Goal: Information Seeking & Learning: Learn about a topic

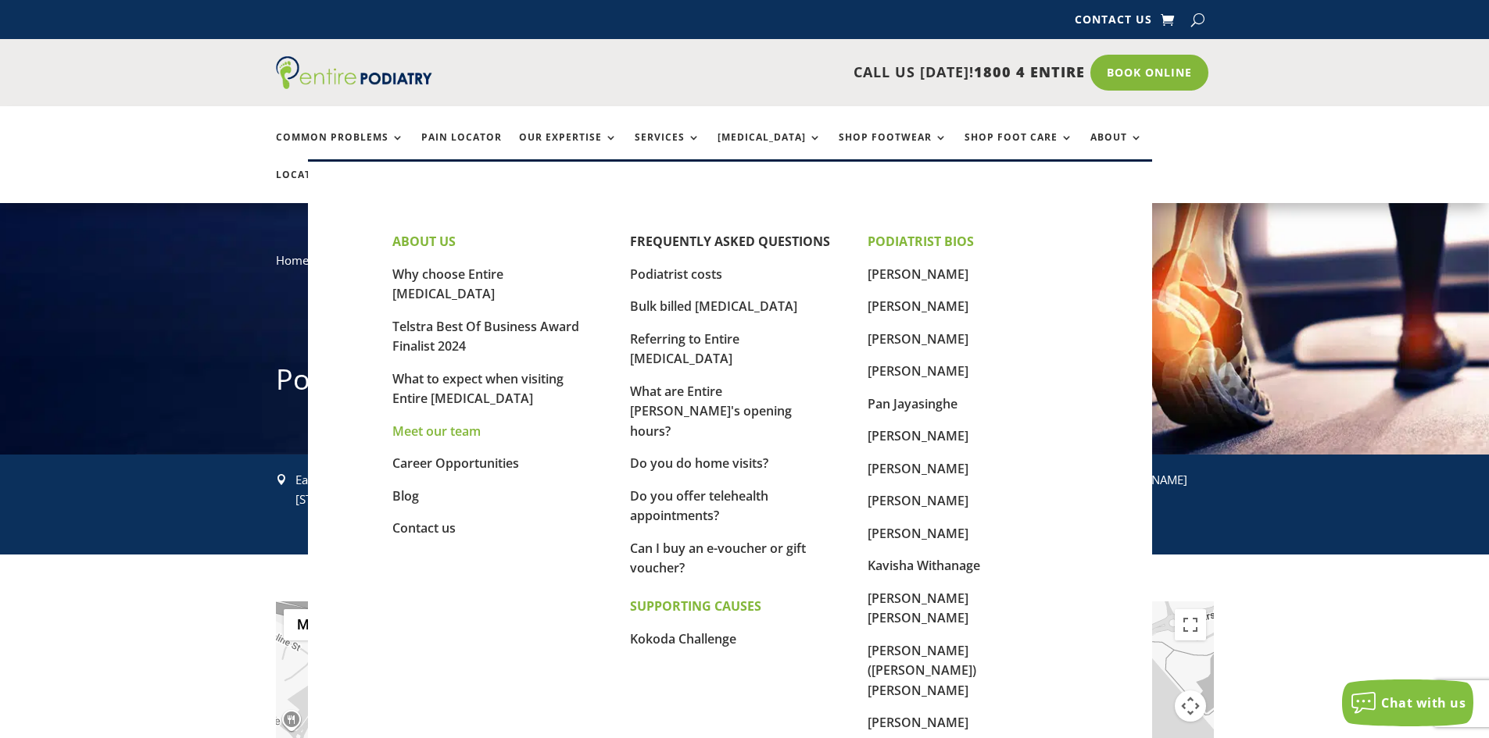
click at [450, 423] on link "Meet our team" at bounding box center [436, 431] width 88 height 17
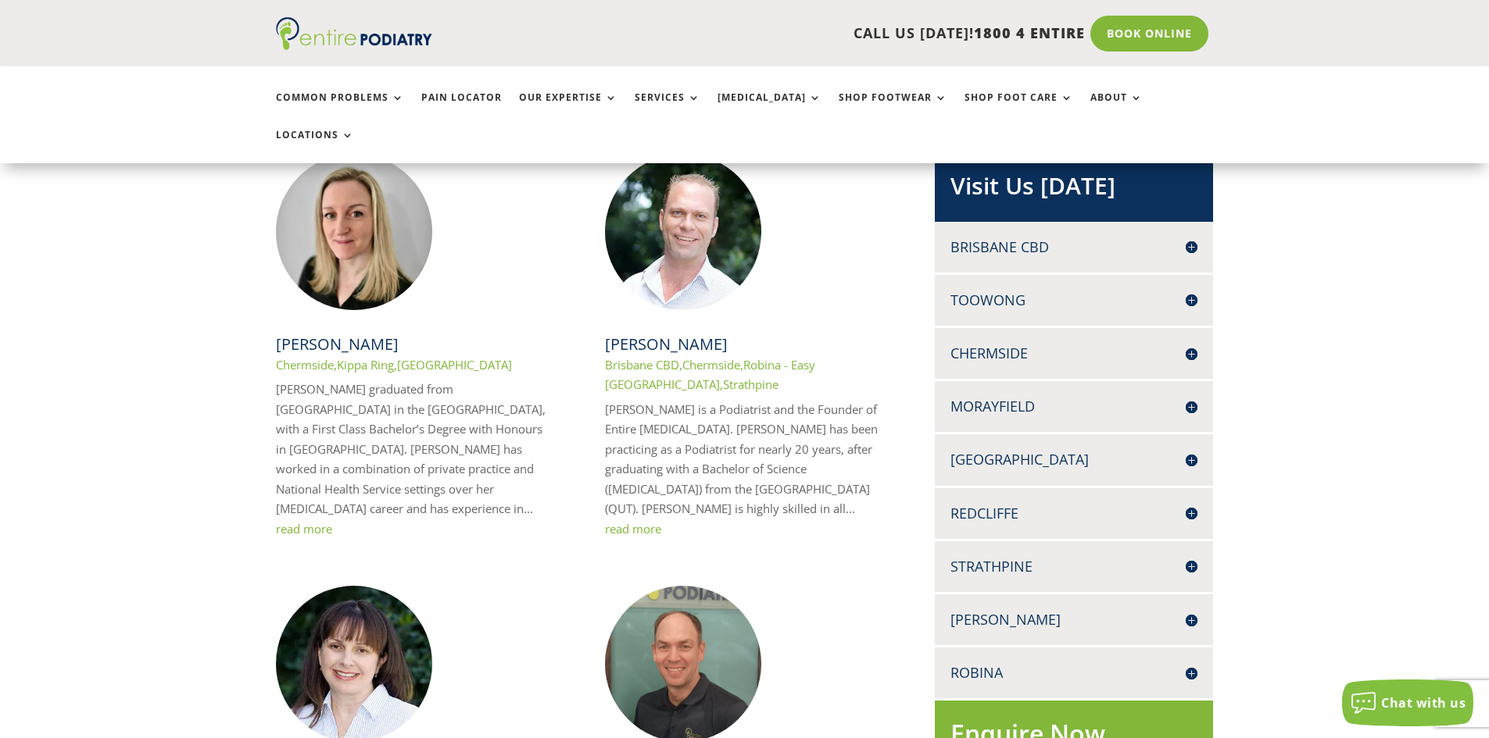
scroll to position [375, 0]
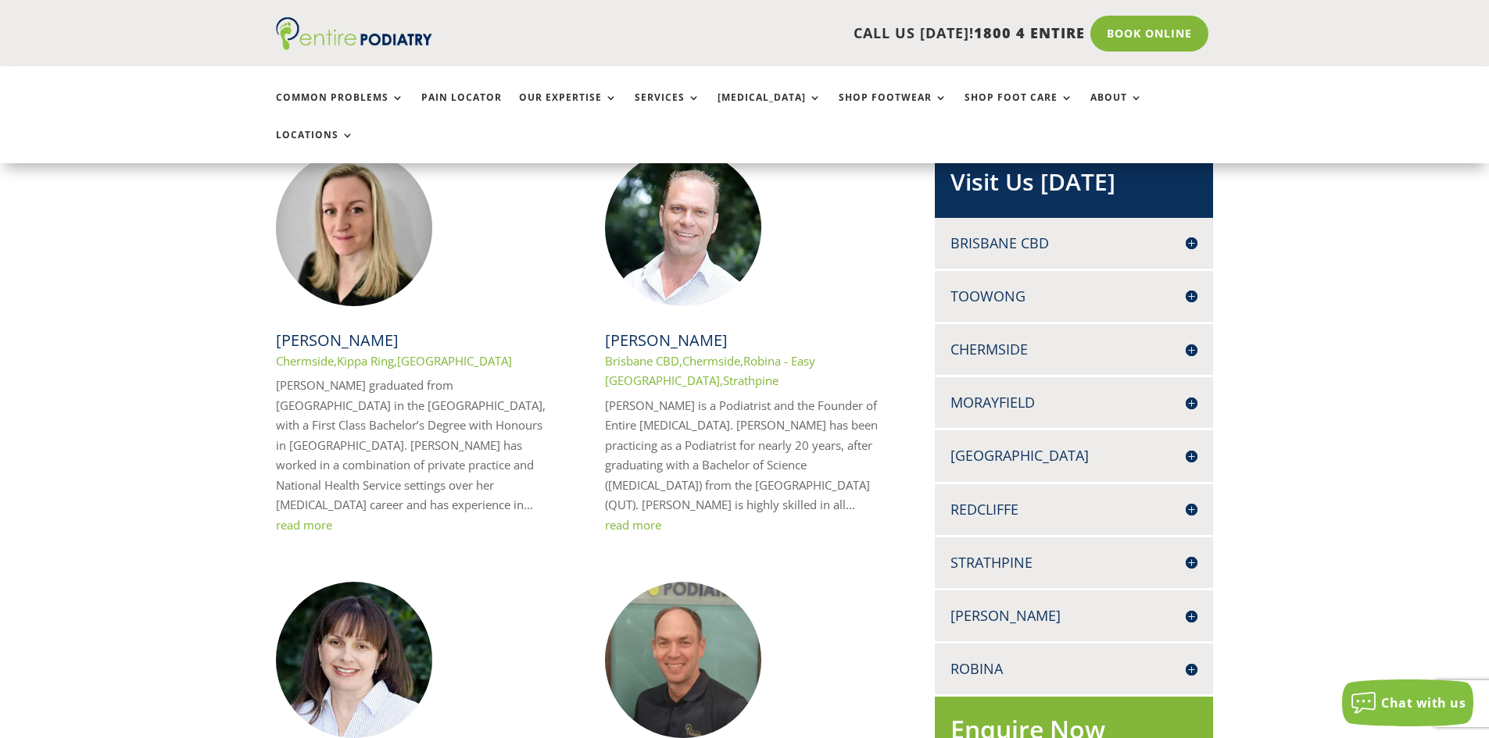
click at [991, 644] on div "Robina EASY T MEDICAL CENTRE 42 SCOTTSDALE DRIVE ROBINA Q 4226 07 5503 6399 07 …" at bounding box center [1074, 669] width 278 height 51
click at [990, 660] on h4 "Robina" at bounding box center [1073, 670] width 247 height 20
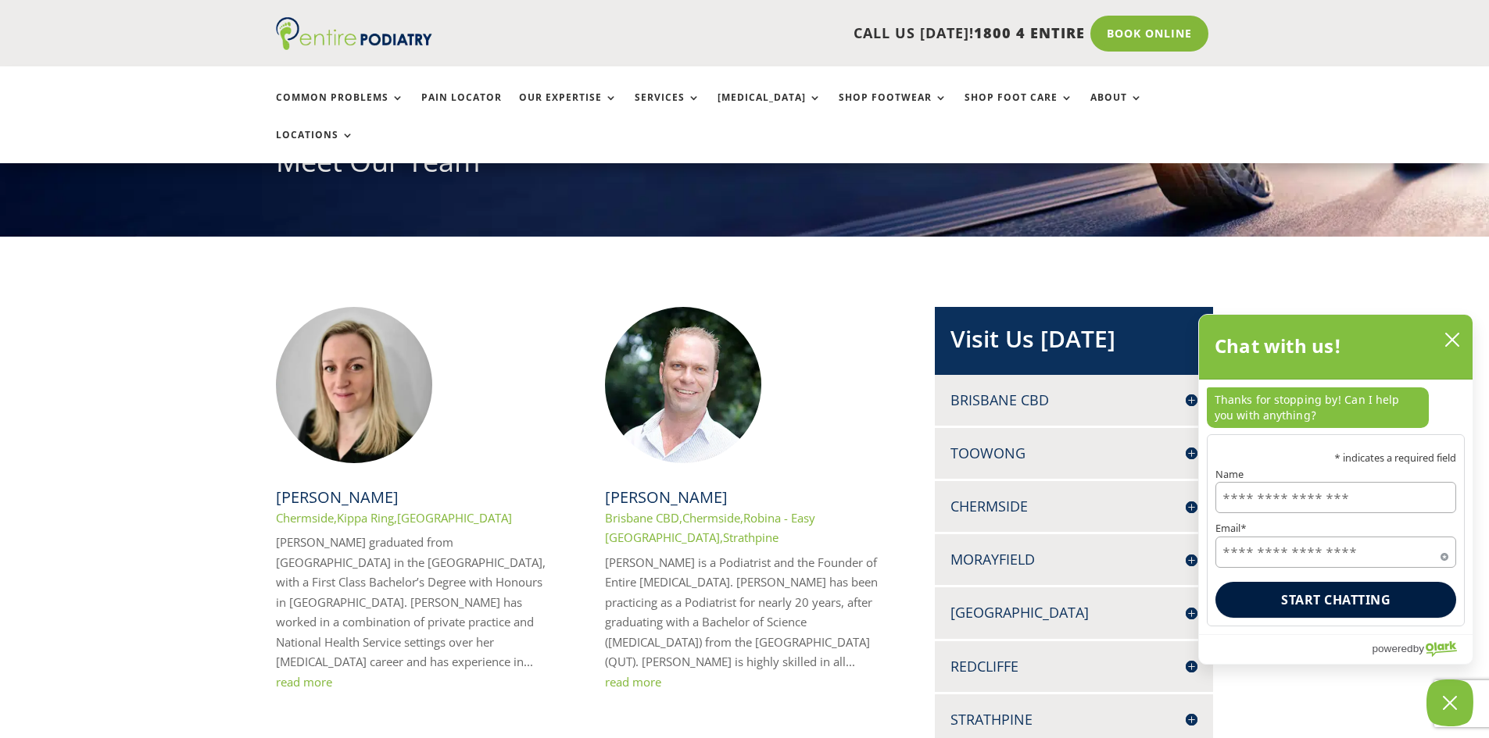
scroll to position [219, 0]
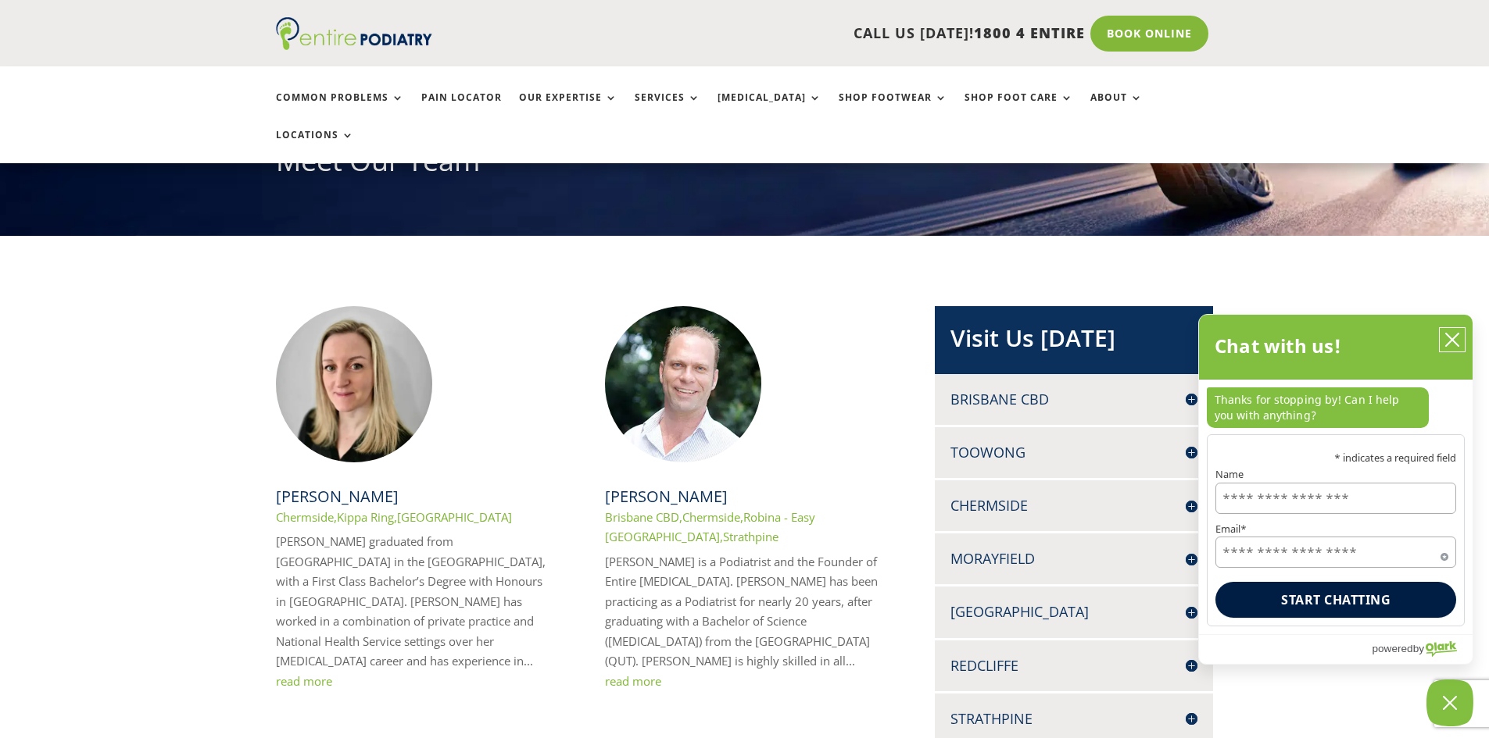
click at [1453, 336] on icon "close chatbox" at bounding box center [1452, 340] width 16 height 16
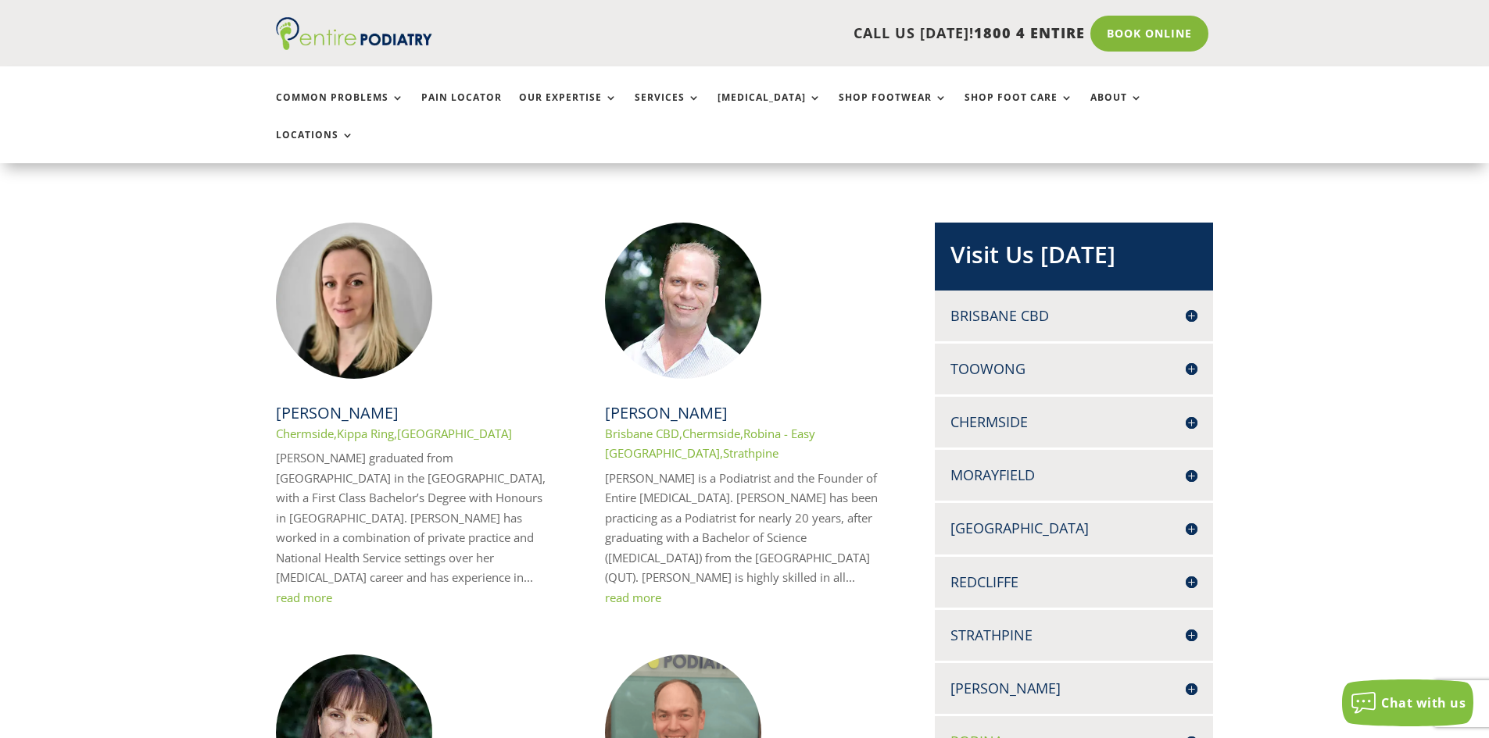
scroll to position [52, 0]
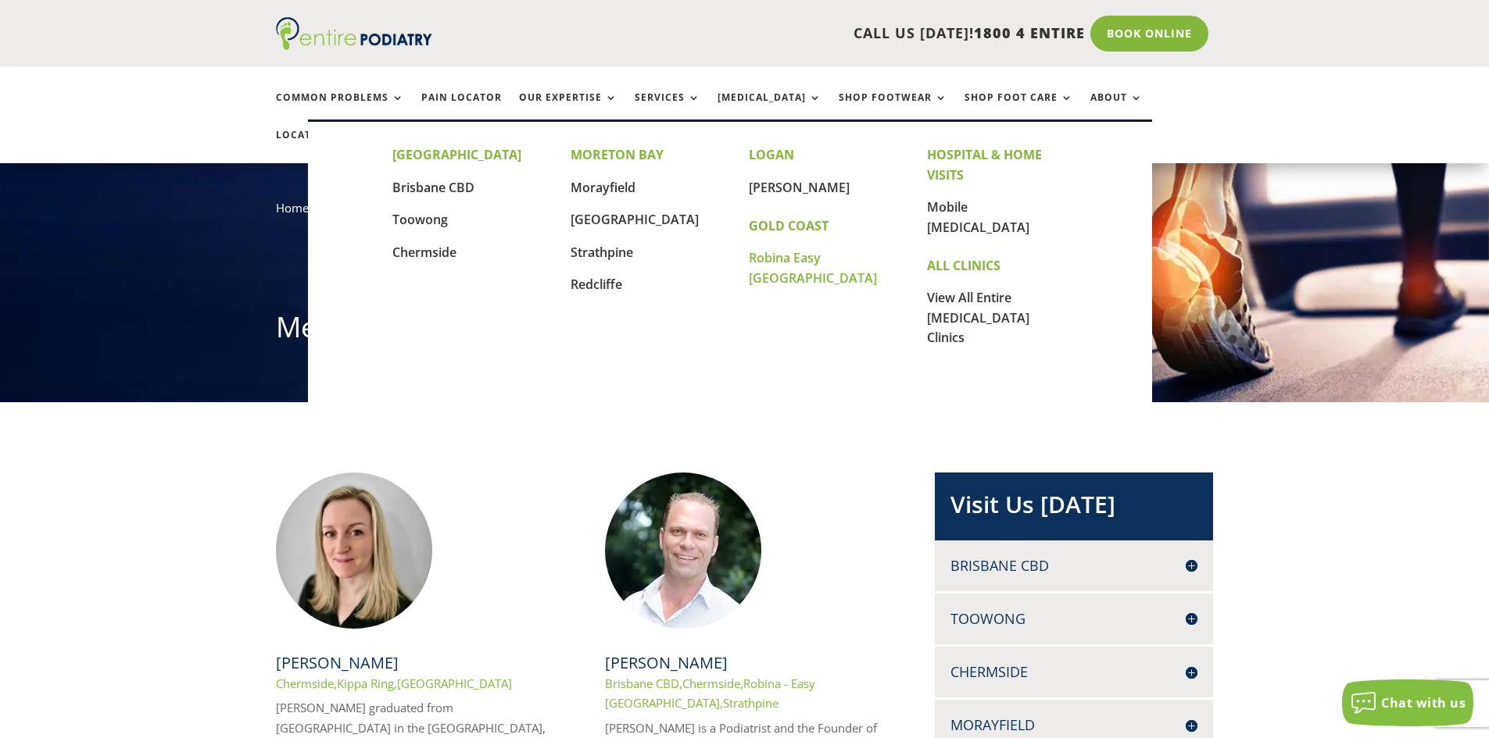
click at [806, 259] on link "Robina Easy [GEOGRAPHIC_DATA]" at bounding box center [813, 268] width 128 height 38
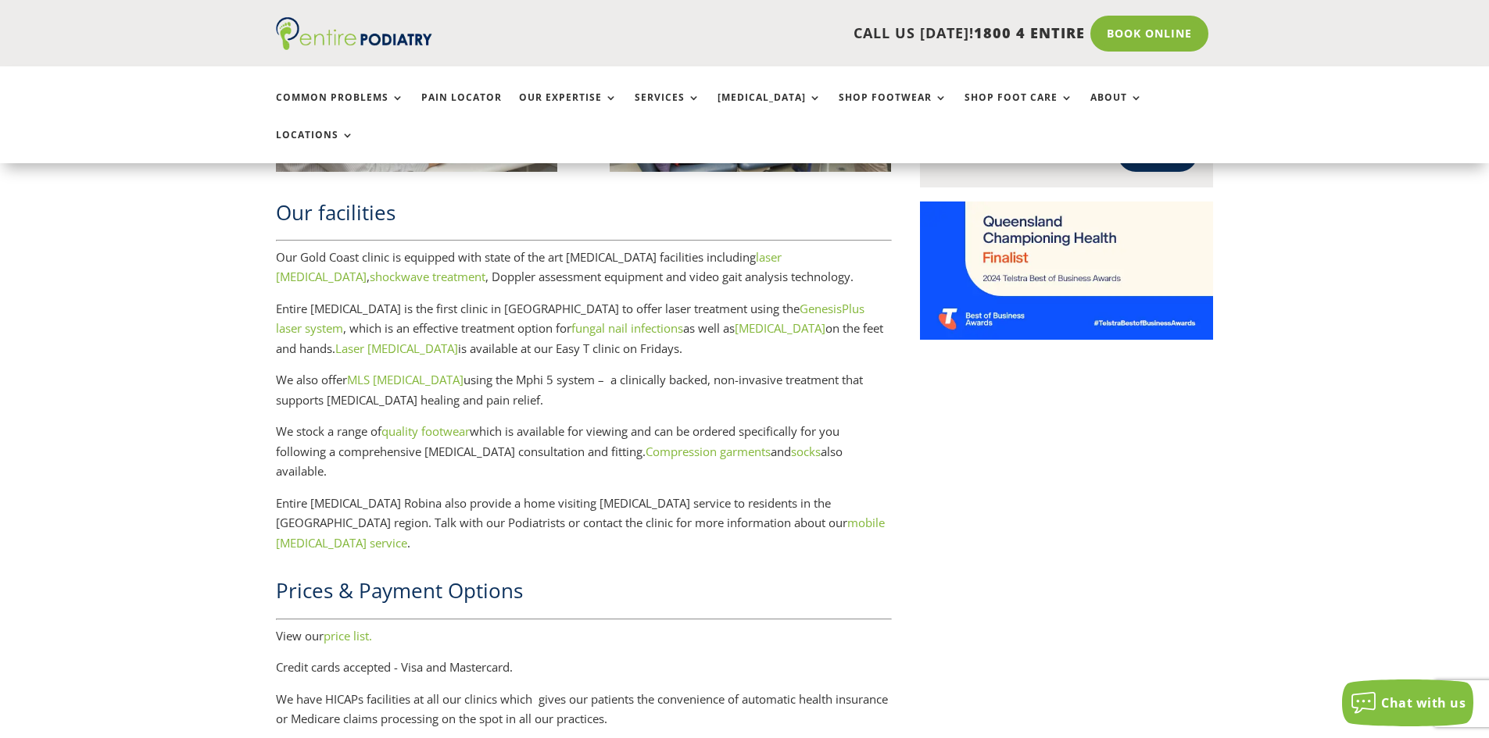
scroll to position [2125, 0]
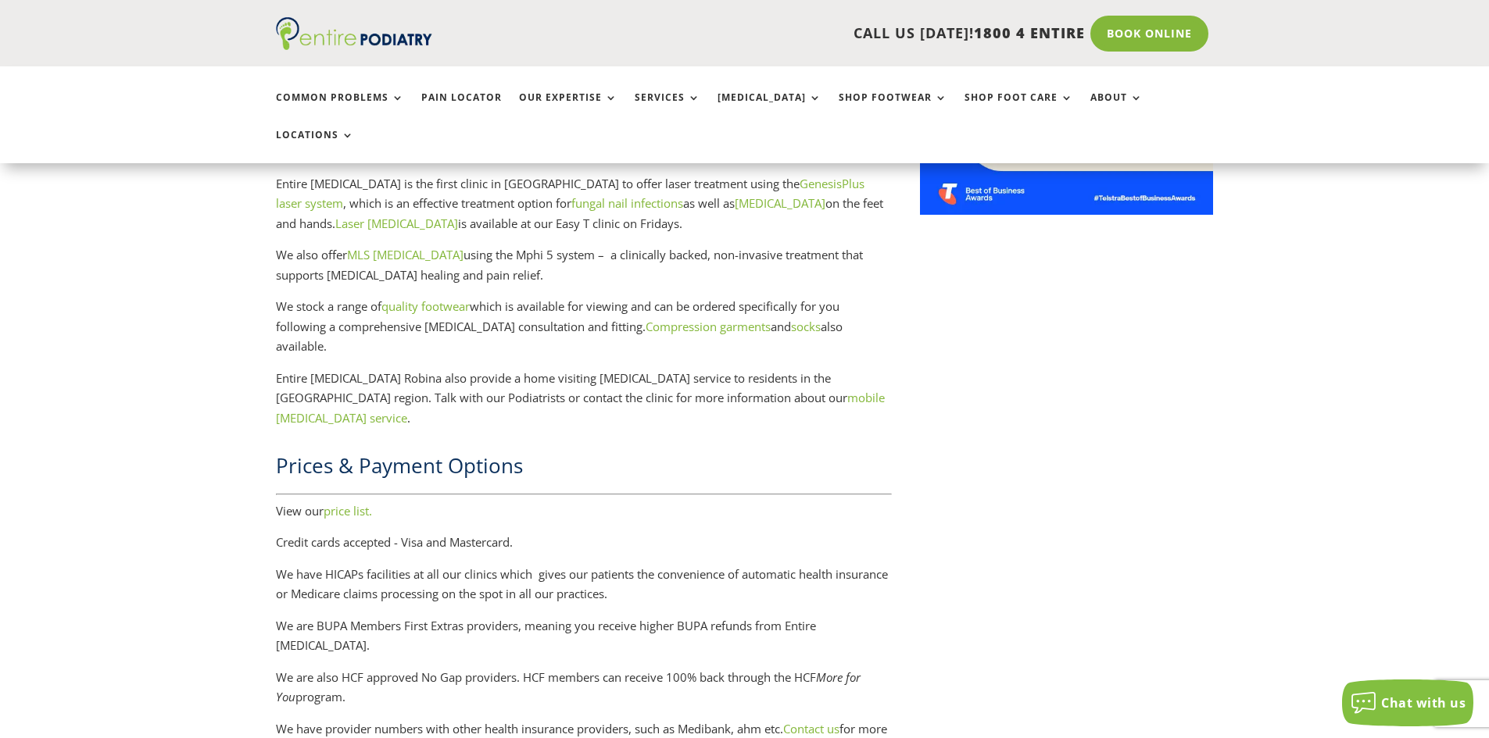
click at [346, 503] on link "price list." at bounding box center [348, 511] width 48 height 16
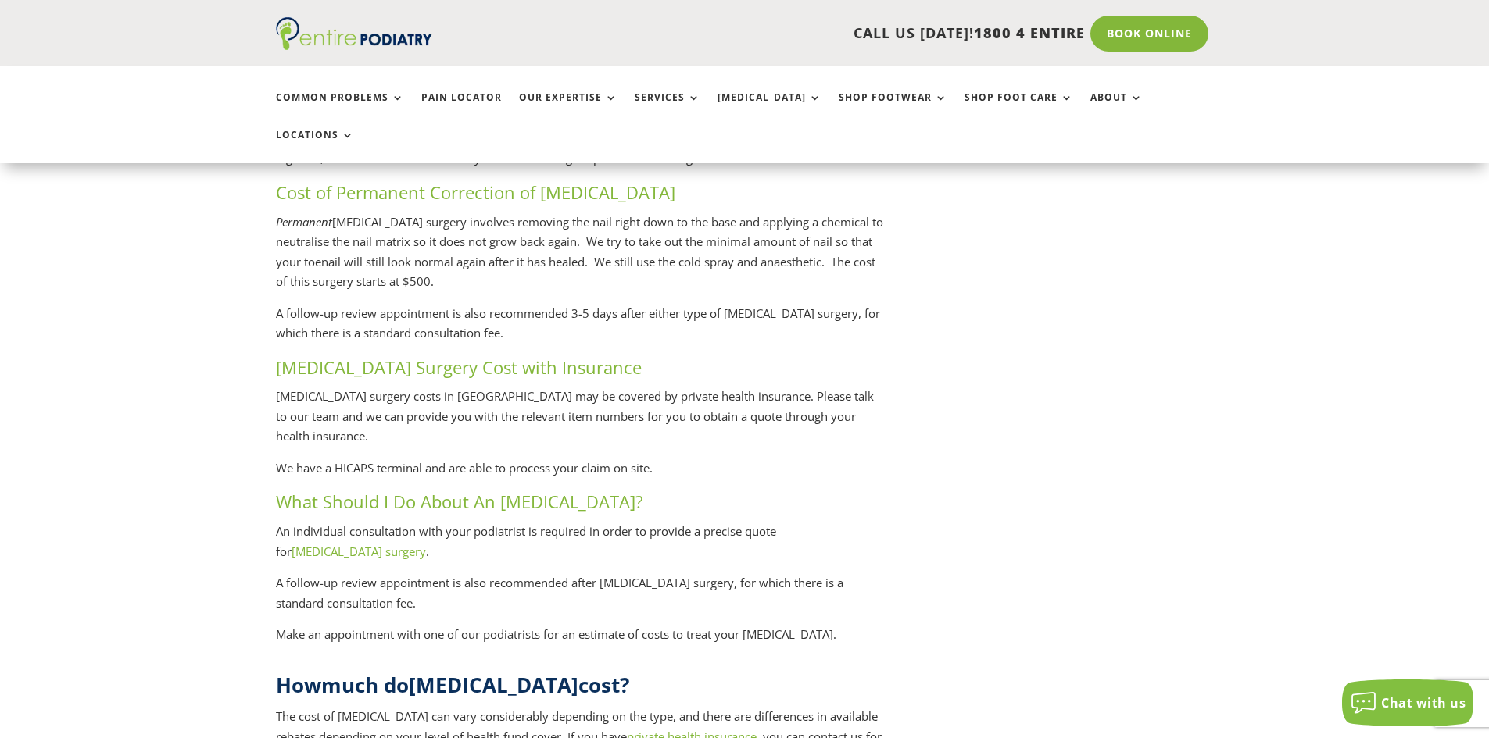
scroll to position [3454, 0]
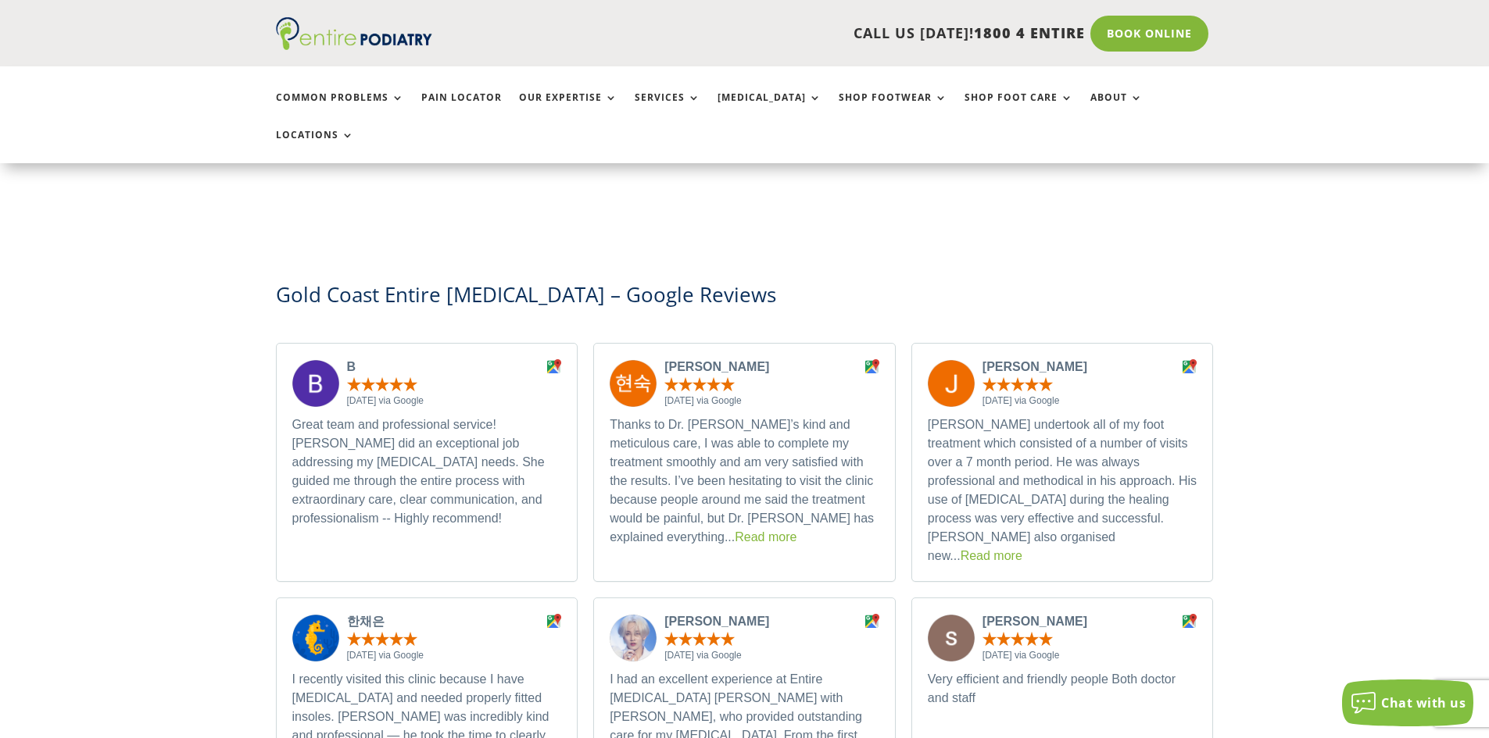
scroll to position [3938, 0]
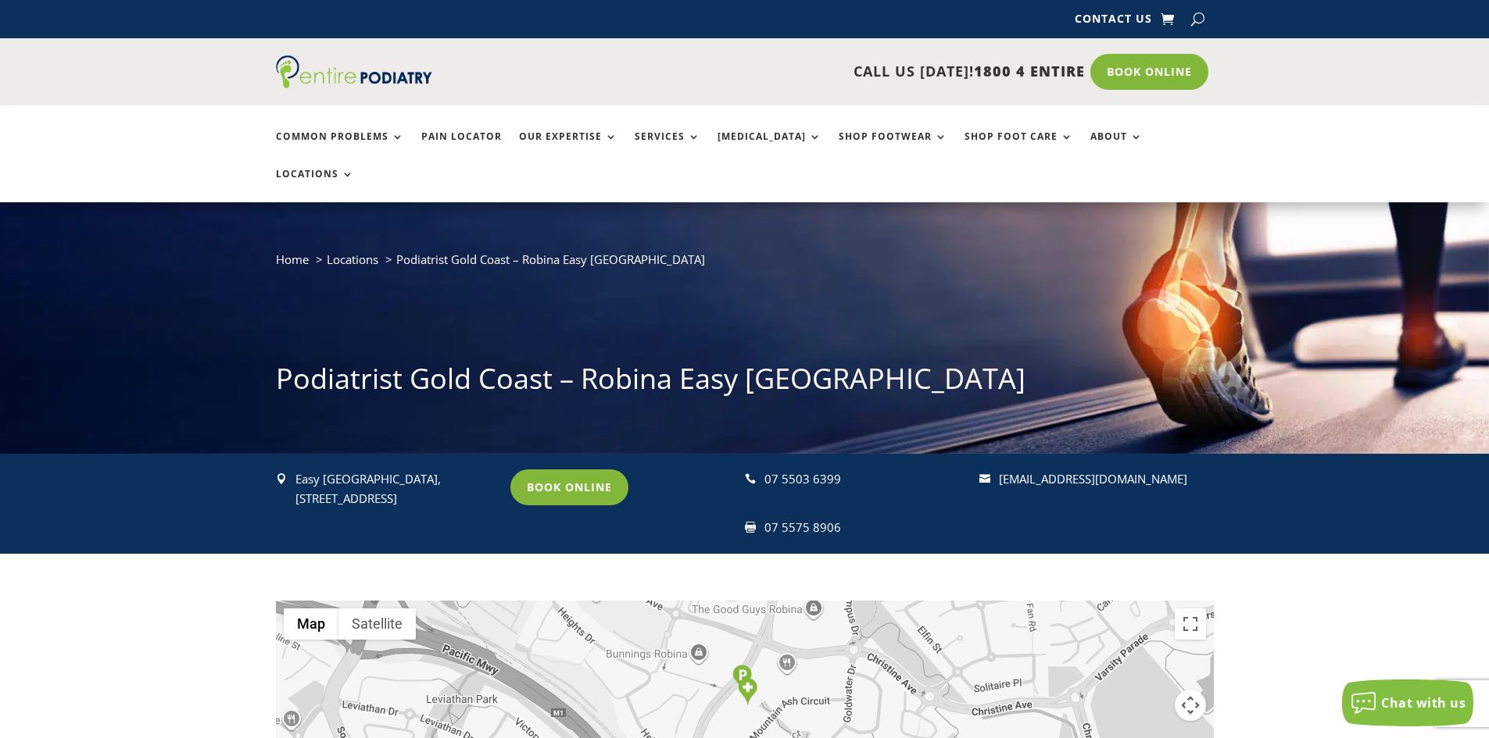
scroll to position [0, 0]
